Goal: Information Seeking & Learning: Learn about a topic

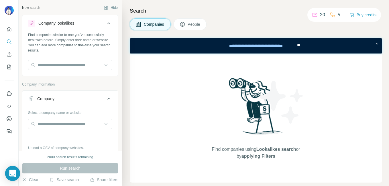
click at [15, 173] on icon "Open Intercom Messenger" at bounding box center [12, 173] width 7 height 7
click at [193, 23] on span "People" at bounding box center [194, 24] width 13 height 6
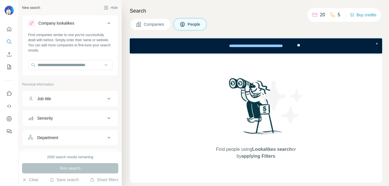
click at [155, 24] on span "Companies" at bounding box center [154, 24] width 21 height 6
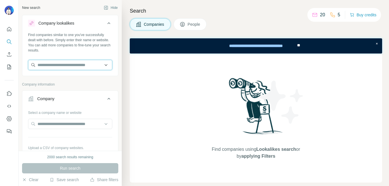
click at [66, 67] on input "text" at bounding box center [70, 65] width 84 height 10
click at [6, 40] on button "Search" at bounding box center [9, 42] width 9 height 10
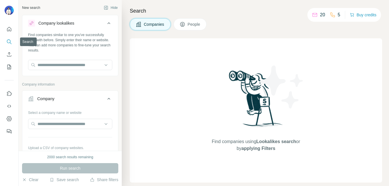
click at [9, 41] on icon "Search" at bounding box center [9, 42] width 6 height 6
click at [60, 65] on input "text" at bounding box center [70, 65] width 84 height 10
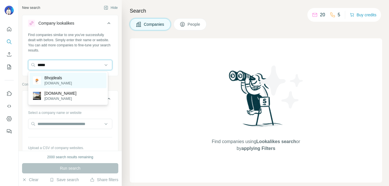
type input "*****"
click at [55, 80] on p "Bhojdeals" at bounding box center [58, 78] width 28 height 6
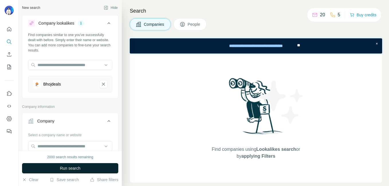
click at [83, 167] on button "Run search" at bounding box center [70, 168] width 96 height 10
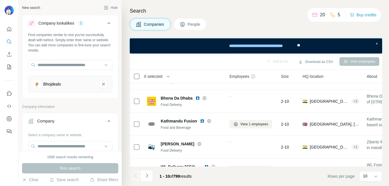
scroll to position [135, 0]
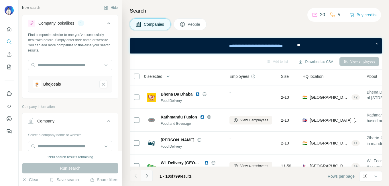
click at [148, 177] on icon "Navigate to next page" at bounding box center [147, 176] width 6 height 6
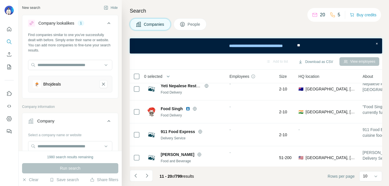
scroll to position [0, 0]
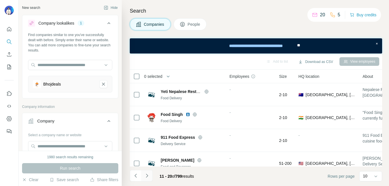
click at [146, 174] on icon "Navigate to next page" at bounding box center [147, 176] width 6 height 6
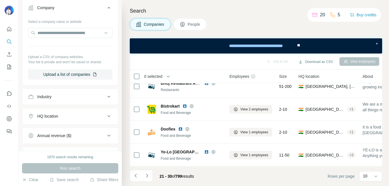
scroll to position [114, 0]
click at [150, 177] on button "Navigate to next page" at bounding box center [146, 175] width 11 height 11
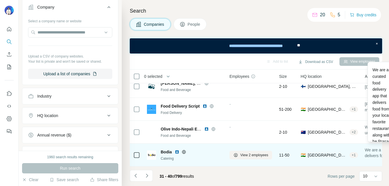
scroll to position [149, 11]
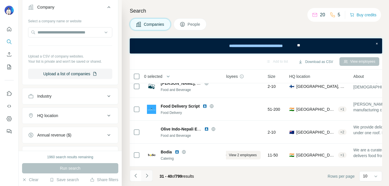
click at [146, 177] on icon "Navigate to next page" at bounding box center [147, 176] width 6 height 6
